Goal: Transaction & Acquisition: Purchase product/service

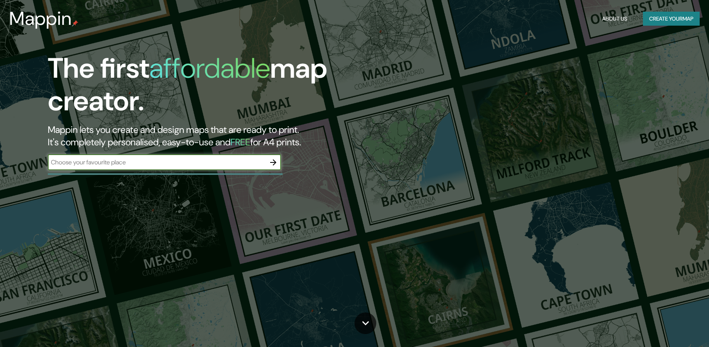
click at [208, 167] on input "text" at bounding box center [157, 162] width 218 height 9
type input "[STREET_ADDRESS]"
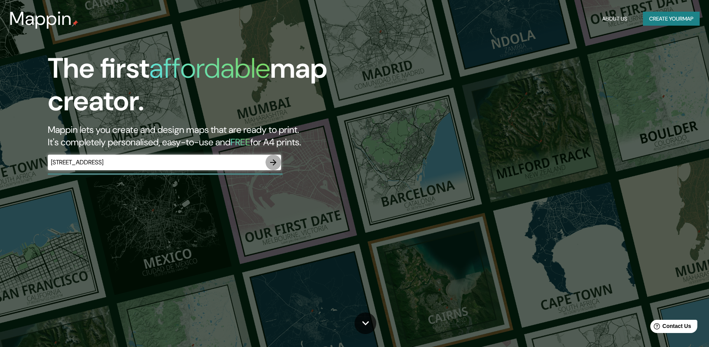
click at [272, 164] on icon "button" at bounding box center [273, 162] width 9 height 9
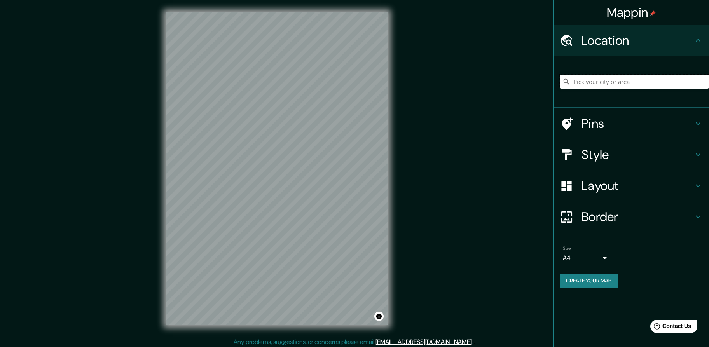
click at [628, 84] on input "Pick your city or area" at bounding box center [634, 82] width 149 height 14
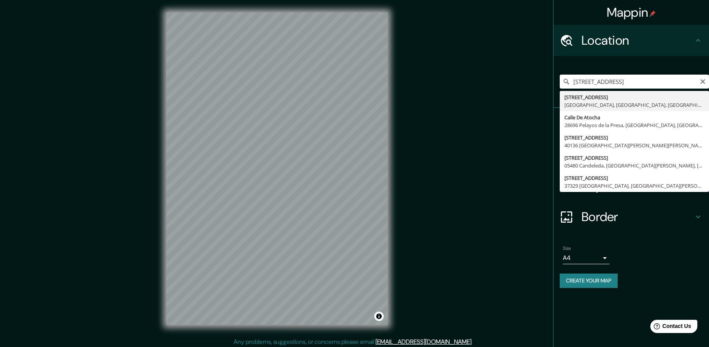
type input "[STREET_ADDRESS]"
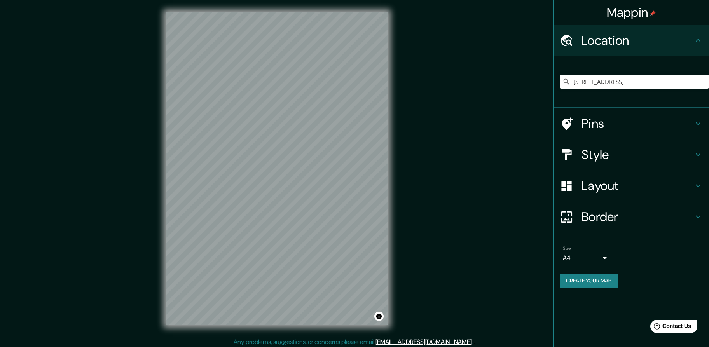
click at [610, 127] on h4 "Pins" at bounding box center [638, 124] width 112 height 16
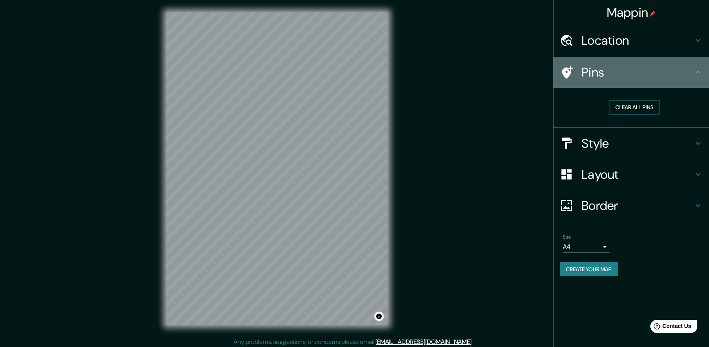
drag, startPoint x: 594, startPoint y: 73, endPoint x: 551, endPoint y: 84, distance: 44.0
click at [551, 86] on div "Mappin Location [STREET_ADDRESS] Pins Clear all pins Style Layout Border Choose…" at bounding box center [354, 175] width 709 height 350
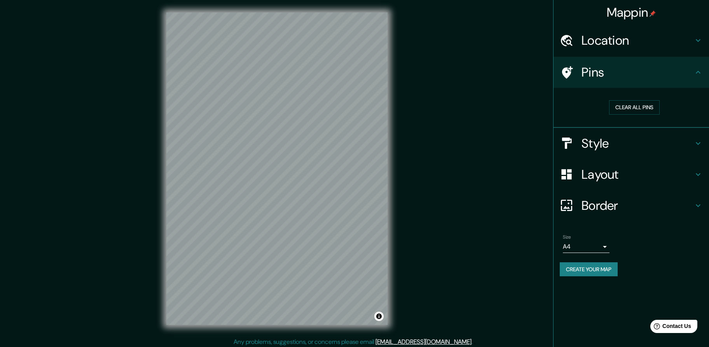
drag, startPoint x: 567, startPoint y: 72, endPoint x: 538, endPoint y: 94, distance: 36.9
click at [528, 103] on div "Mappin Location [STREET_ADDRESS] Pins Clear all pins Style Layout Border Choose…" at bounding box center [354, 175] width 709 height 350
click at [607, 73] on h4 "Pins" at bounding box center [638, 73] width 112 height 16
click at [608, 145] on h4 "Style" at bounding box center [638, 144] width 112 height 16
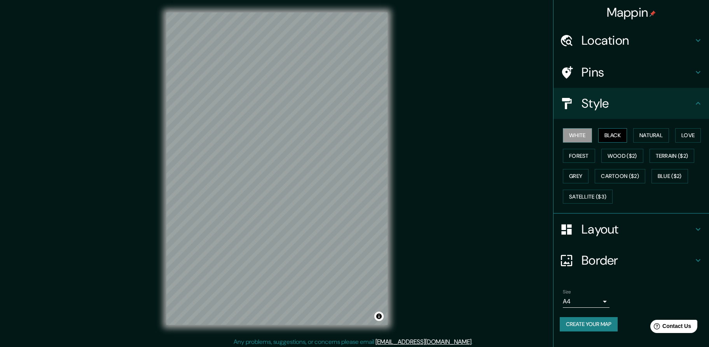
click at [612, 139] on button "Black" at bounding box center [612, 135] width 29 height 14
click at [662, 138] on button "Natural" at bounding box center [651, 135] width 36 height 14
click at [688, 137] on button "Love" at bounding box center [688, 135] width 26 height 14
click at [665, 138] on button "Natural" at bounding box center [651, 135] width 36 height 14
click at [576, 179] on button "Grey" at bounding box center [576, 176] width 26 height 14
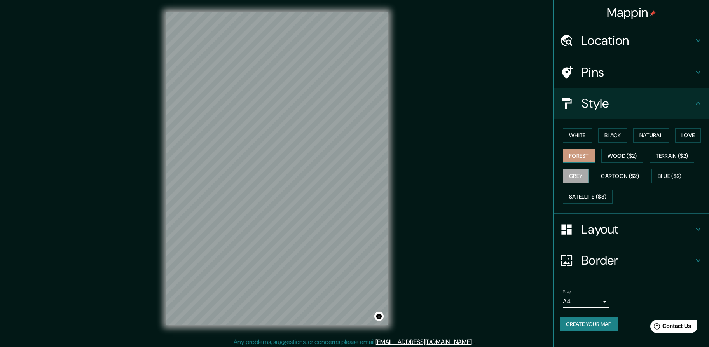
click at [582, 156] on button "Forest" at bounding box center [579, 156] width 32 height 14
click at [614, 139] on button "Black" at bounding box center [612, 135] width 29 height 14
click at [572, 137] on button "White" at bounding box center [577, 135] width 29 height 14
click at [620, 136] on button "Black" at bounding box center [612, 135] width 29 height 14
click at [645, 136] on button "Natural" at bounding box center [651, 135] width 36 height 14
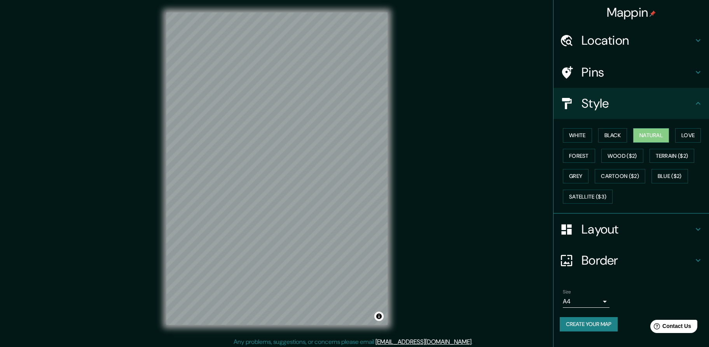
click at [601, 231] on h4 "Layout" at bounding box center [638, 230] width 112 height 16
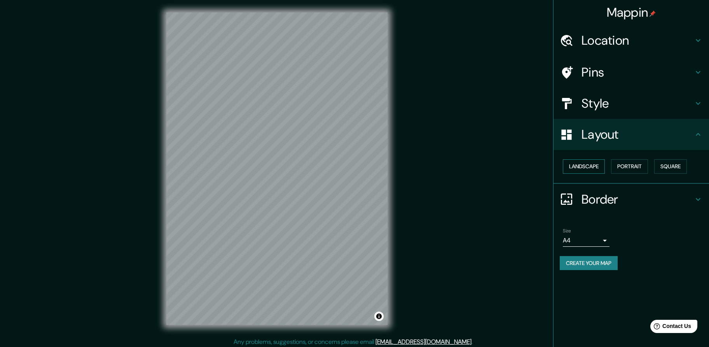
click at [596, 168] on button "Landscape" at bounding box center [584, 166] width 42 height 14
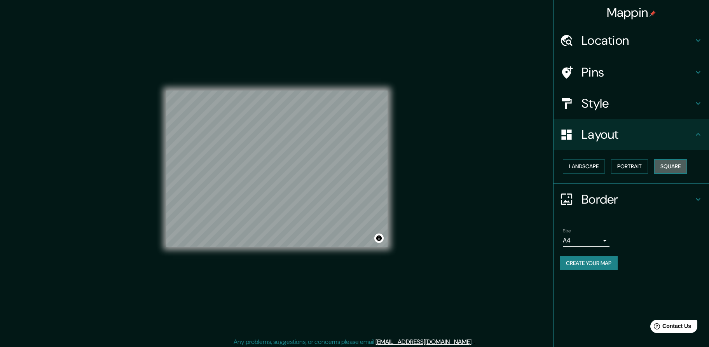
click at [669, 168] on button "Square" at bounding box center [670, 166] width 33 height 14
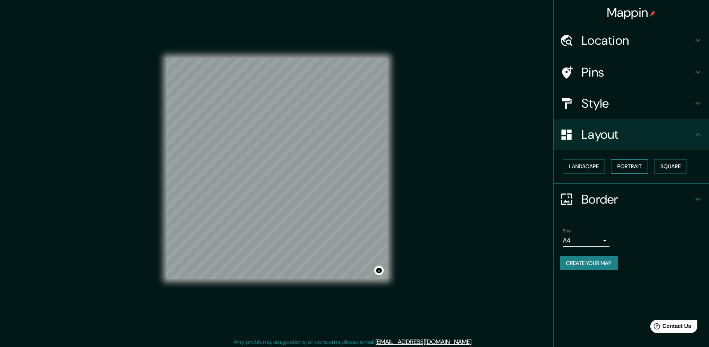
click at [638, 169] on button "Portrait" at bounding box center [629, 166] width 37 height 14
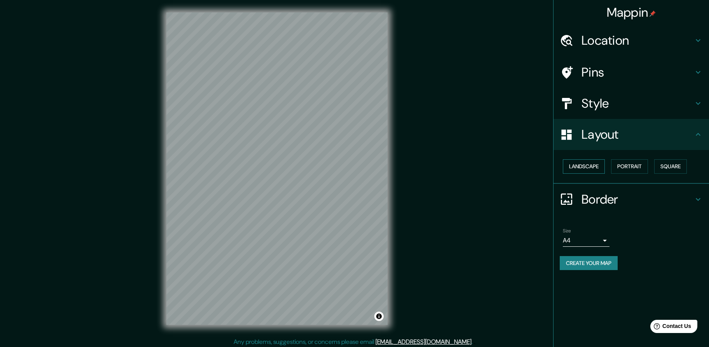
click at [586, 171] on button "Landscape" at bounding box center [584, 166] width 42 height 14
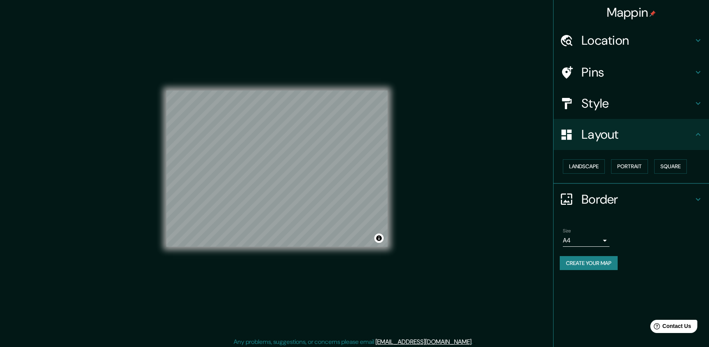
click at [594, 203] on h4 "Border" at bounding box center [638, 200] width 112 height 16
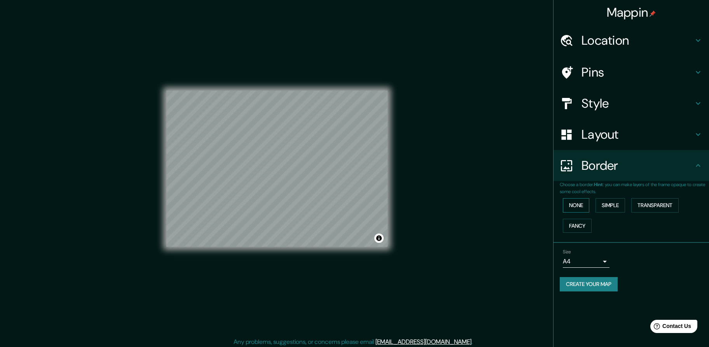
click at [579, 206] on button "None" at bounding box center [576, 205] width 26 height 14
click at [575, 226] on button "Fancy" at bounding box center [577, 226] width 29 height 14
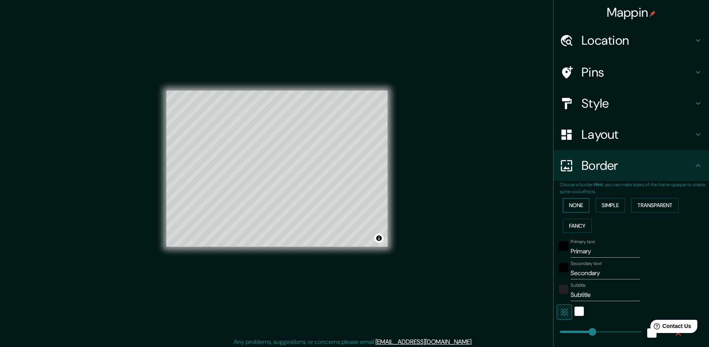
click at [570, 209] on button "None" at bounding box center [576, 205] width 26 height 14
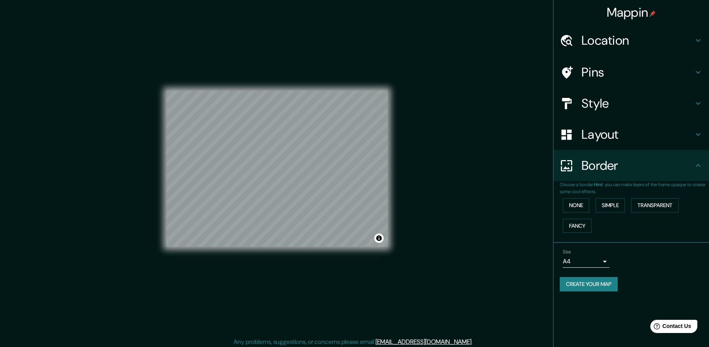
click at [598, 71] on h4 "Pins" at bounding box center [638, 73] width 112 height 16
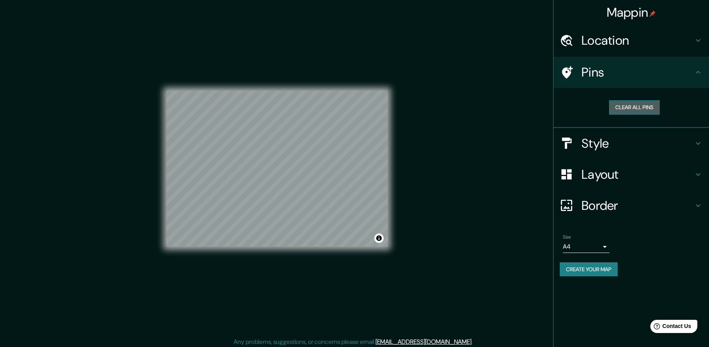
click at [627, 103] on button "Clear all pins" at bounding box center [634, 107] width 51 height 14
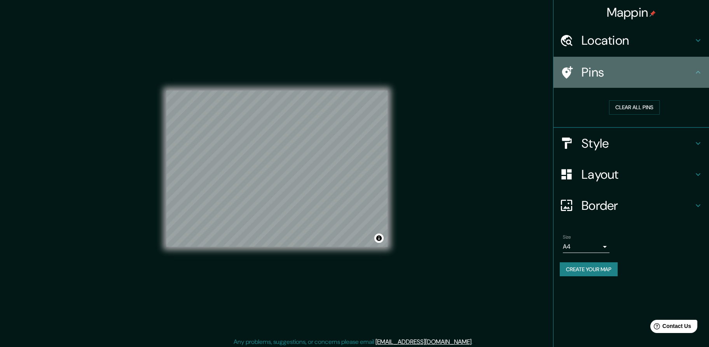
drag, startPoint x: 600, startPoint y: 78, endPoint x: 564, endPoint y: 85, distance: 37.1
click at [564, 85] on div "Pins" at bounding box center [632, 72] width 156 height 31
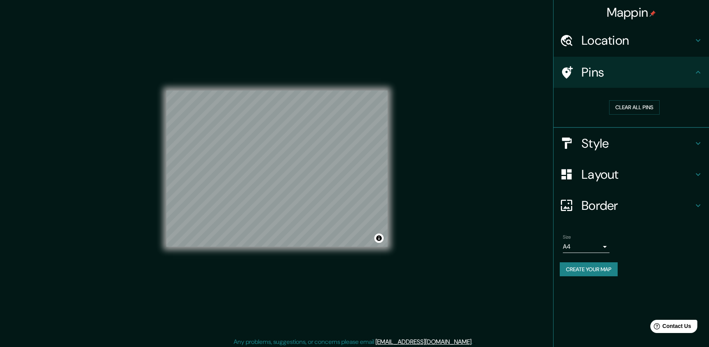
click at [615, 47] on h4 "Location" at bounding box center [638, 41] width 112 height 16
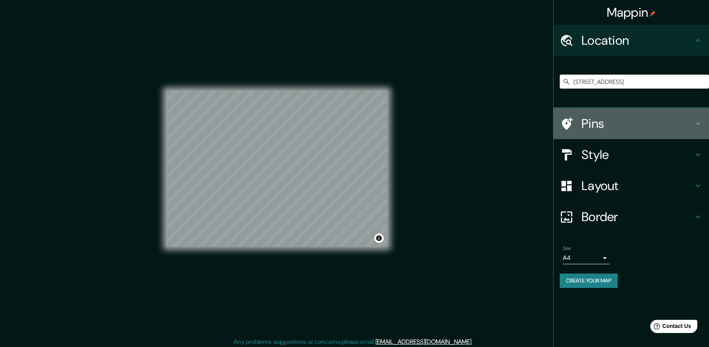
drag, startPoint x: 571, startPoint y: 125, endPoint x: 558, endPoint y: 128, distance: 13.9
click at [558, 128] on div "Pins" at bounding box center [632, 123] width 156 height 31
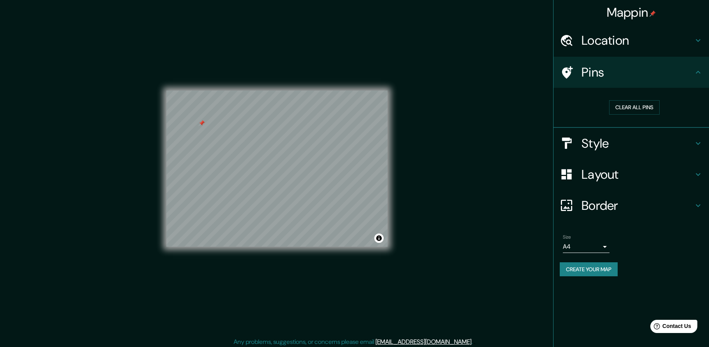
click at [202, 126] on div at bounding box center [202, 123] width 6 height 6
click at [603, 268] on button "Create your map" at bounding box center [589, 269] width 58 height 14
click at [591, 250] on body "Mappin Location [STREET_ADDRESS] Pins Clear all pins Style Layout Border Choose…" at bounding box center [354, 173] width 709 height 347
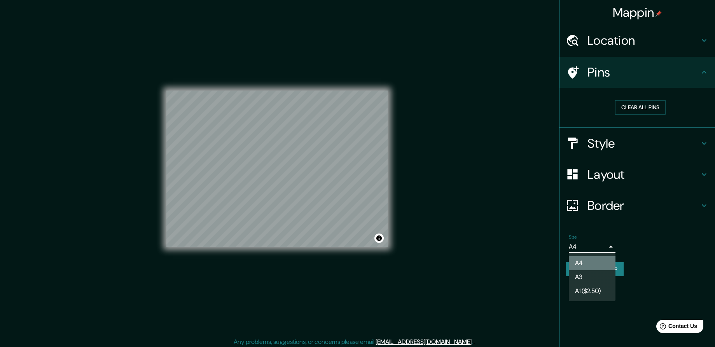
click at [588, 270] on li "A4" at bounding box center [592, 263] width 47 height 14
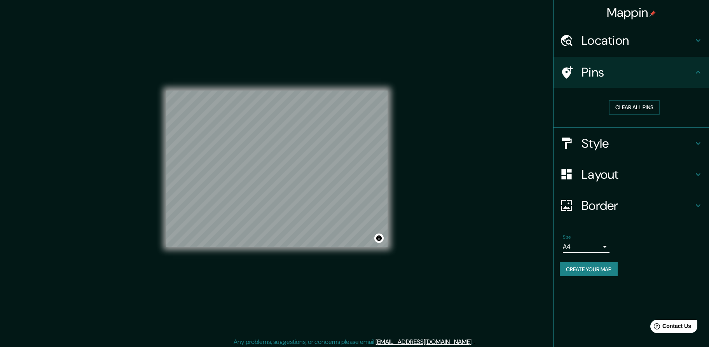
click at [591, 254] on div "Size A4 single" at bounding box center [631, 243] width 143 height 25
click at [591, 252] on body "Mappin Location [STREET_ADDRESS] Pins Clear all pins Style Layout Border Choose…" at bounding box center [357, 173] width 715 height 347
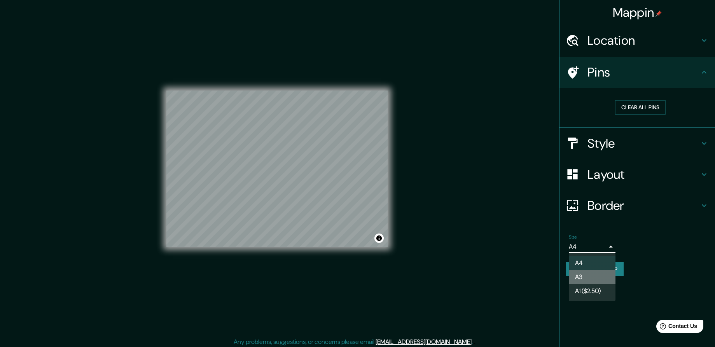
click at [589, 275] on li "A3" at bounding box center [592, 277] width 47 height 14
type input "a4"
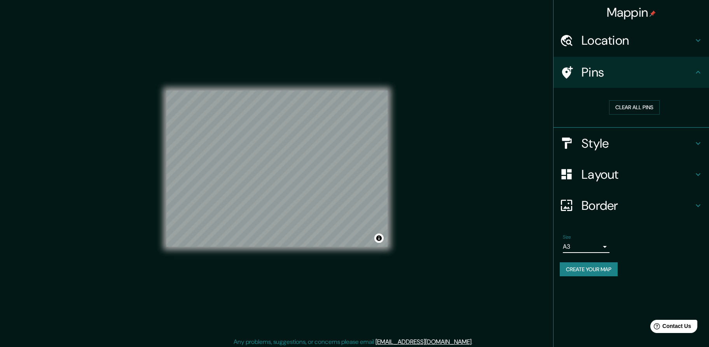
click at [591, 271] on button "Create your map" at bounding box center [589, 269] width 58 height 14
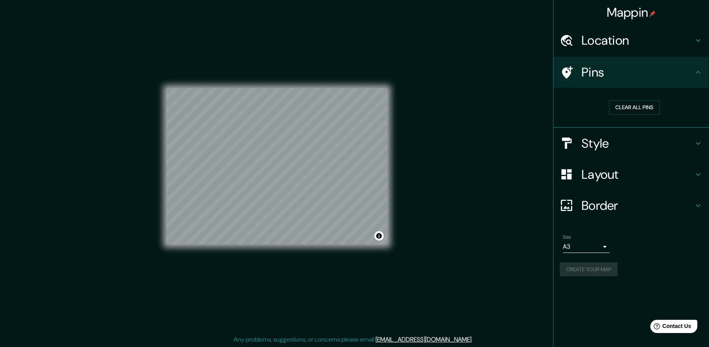
scroll to position [3, 0]
click at [610, 153] on div "Style" at bounding box center [632, 143] width 156 height 31
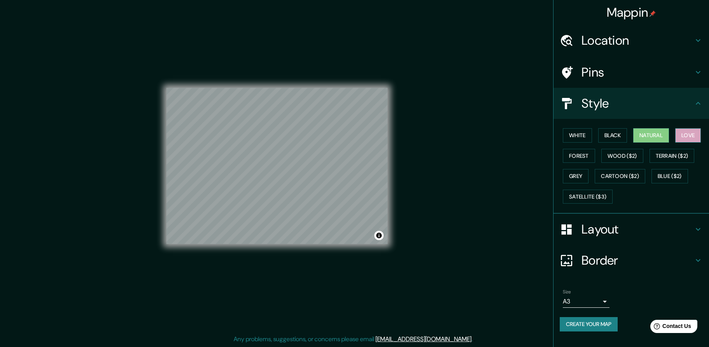
click at [686, 134] on button "Love" at bounding box center [688, 135] width 26 height 14
click at [598, 324] on button "Create your map" at bounding box center [589, 324] width 58 height 14
click at [698, 260] on icon at bounding box center [698, 260] width 9 height 9
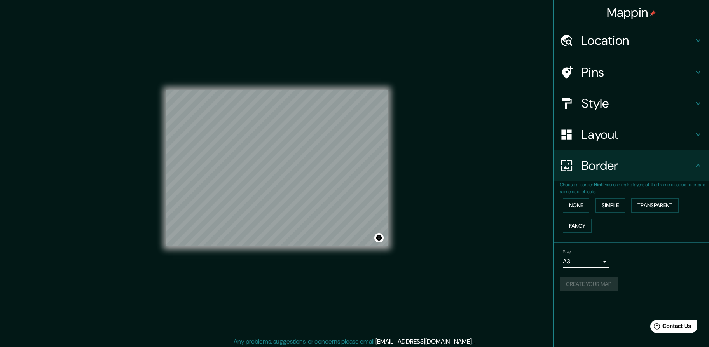
scroll to position [0, 0]
